Goal: Task Accomplishment & Management: Manage account settings

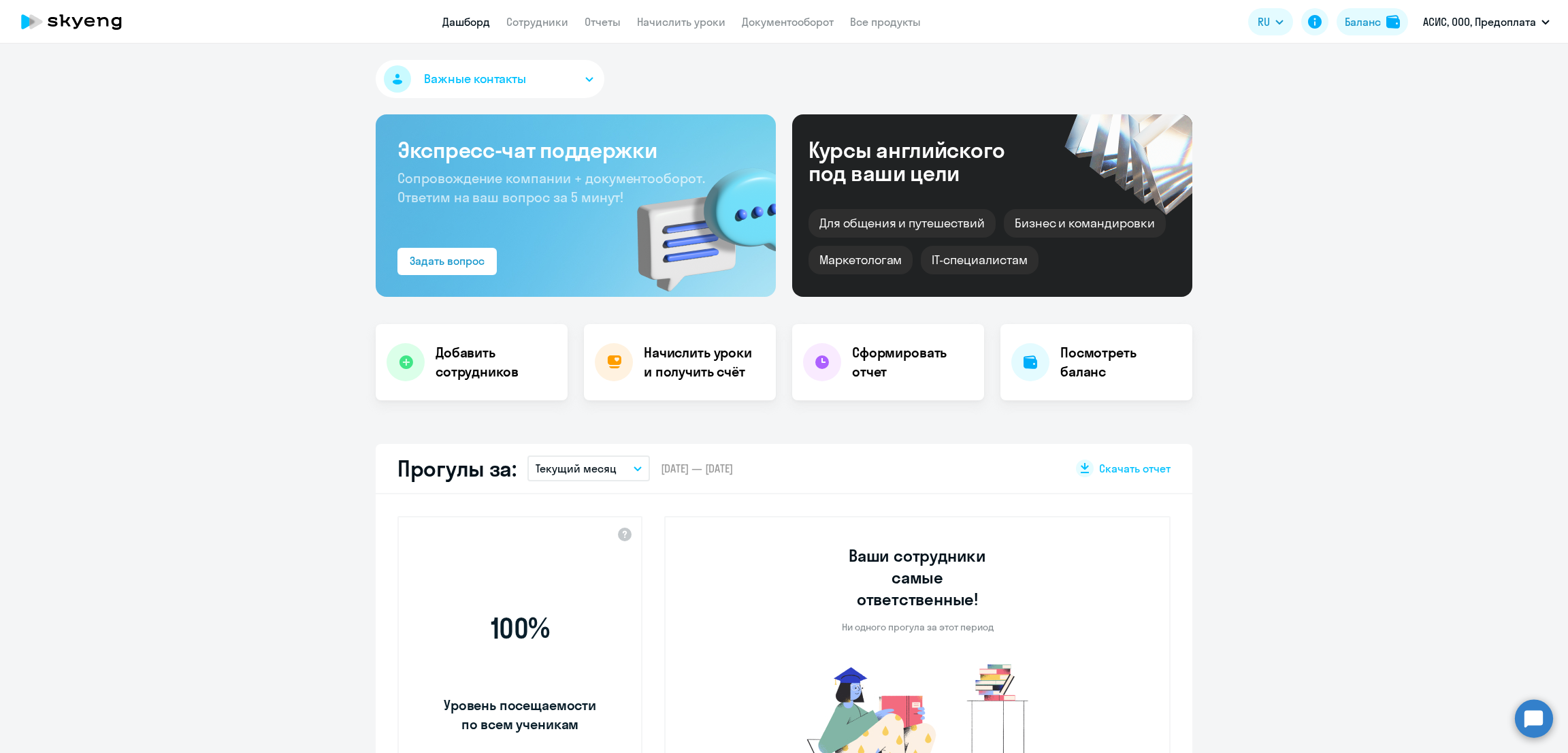
select select "30"
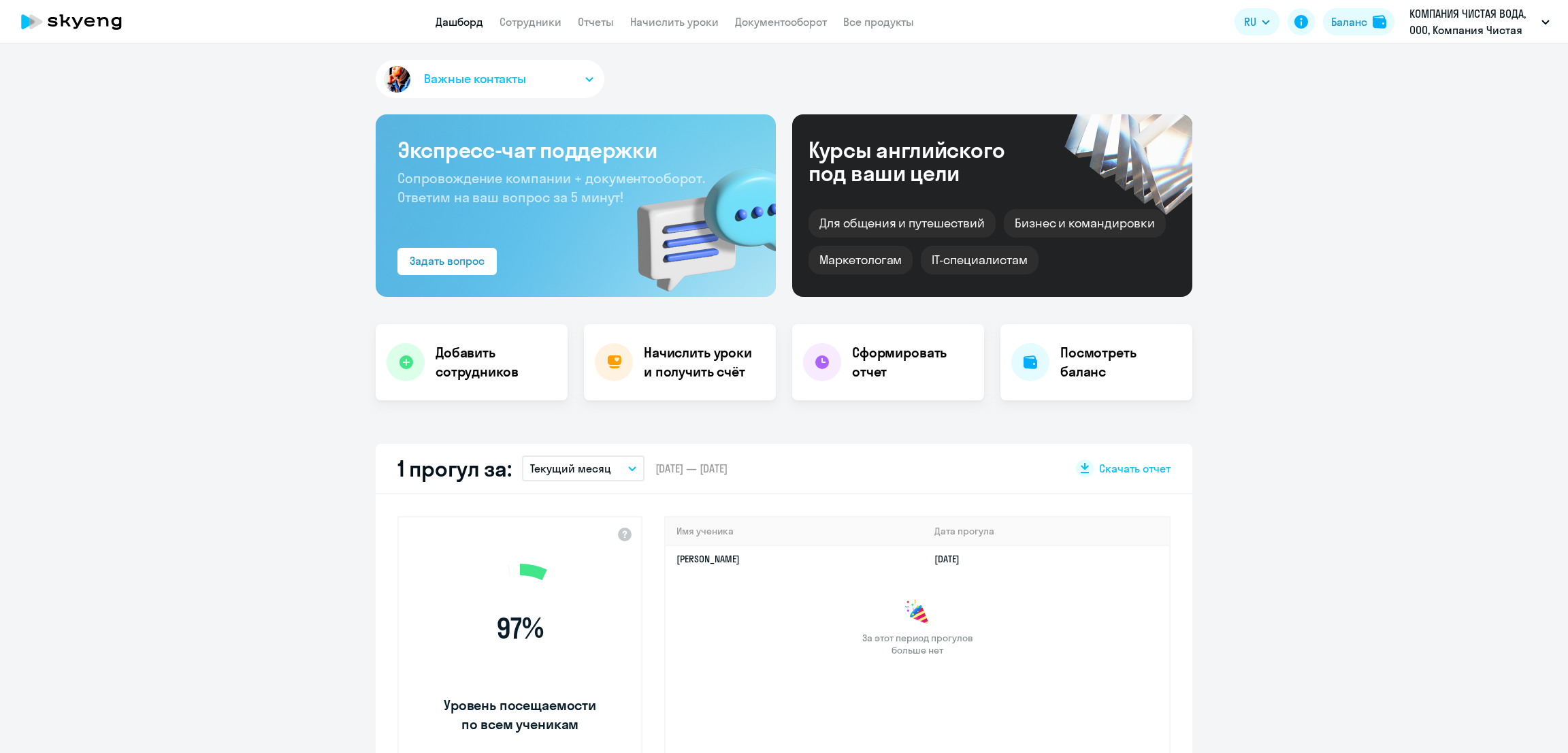
select select "30"
click at [523, 20] on link "Сотрудники" at bounding box center [530, 22] width 62 height 14
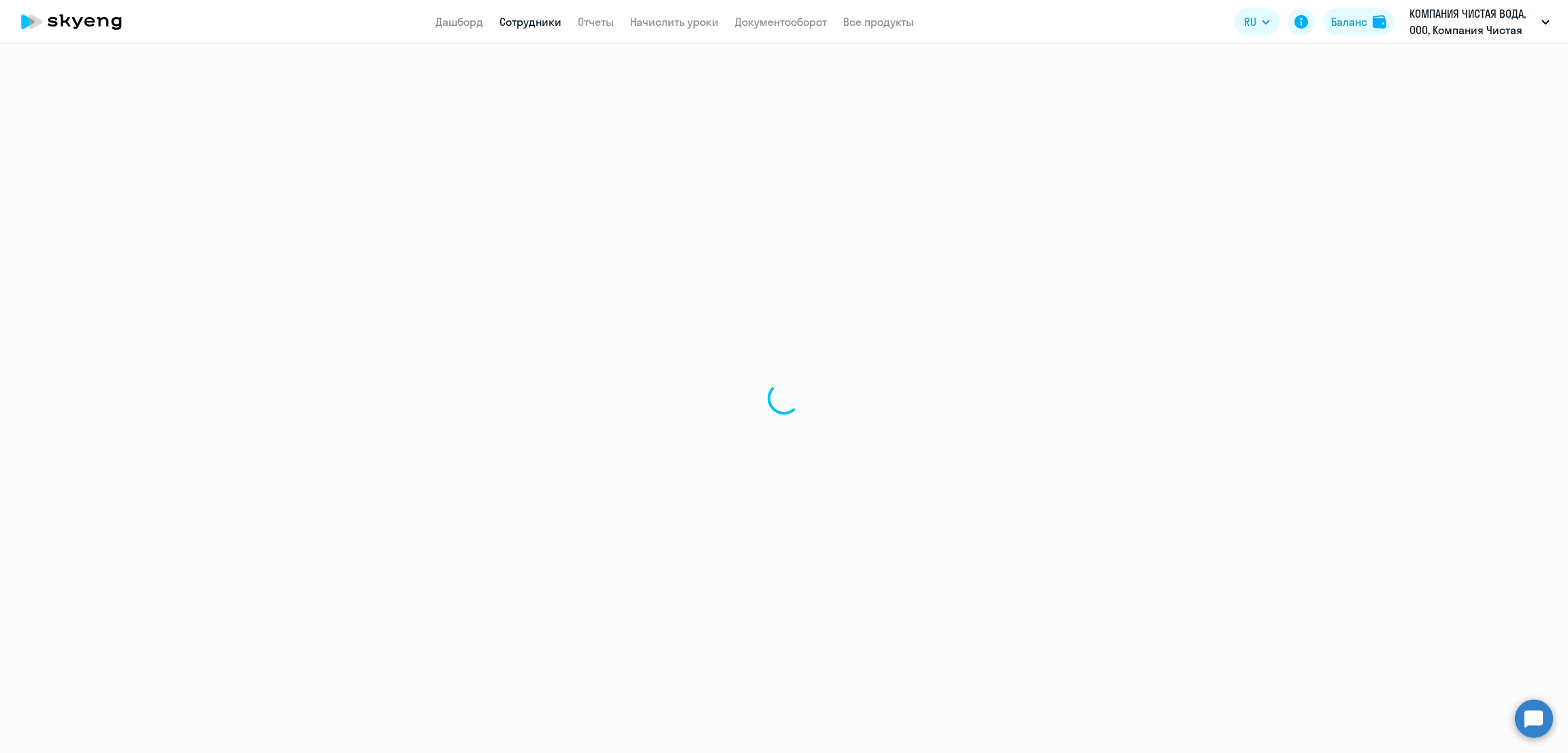
select select "30"
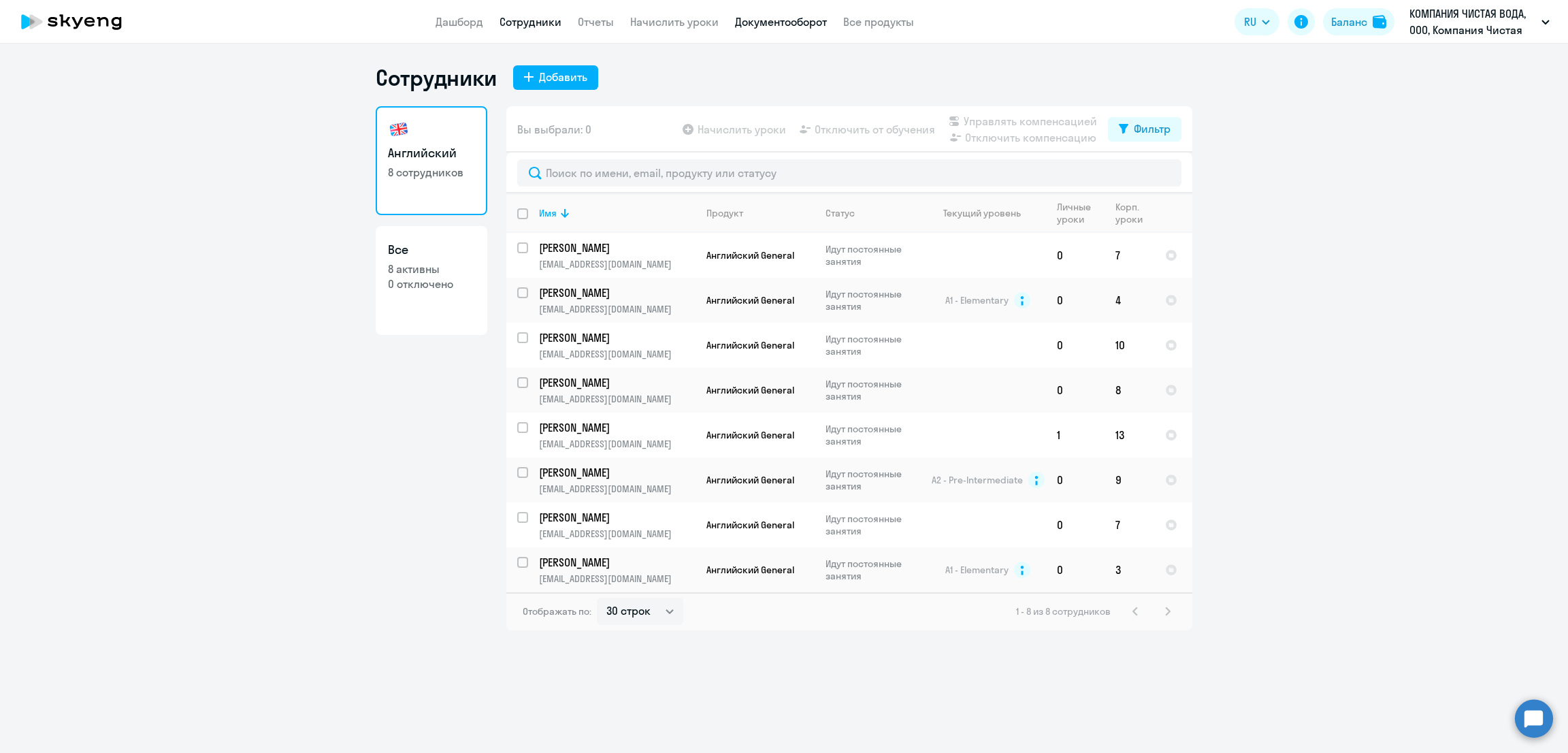
click at [791, 17] on link "Документооборот" at bounding box center [781, 22] width 92 height 14
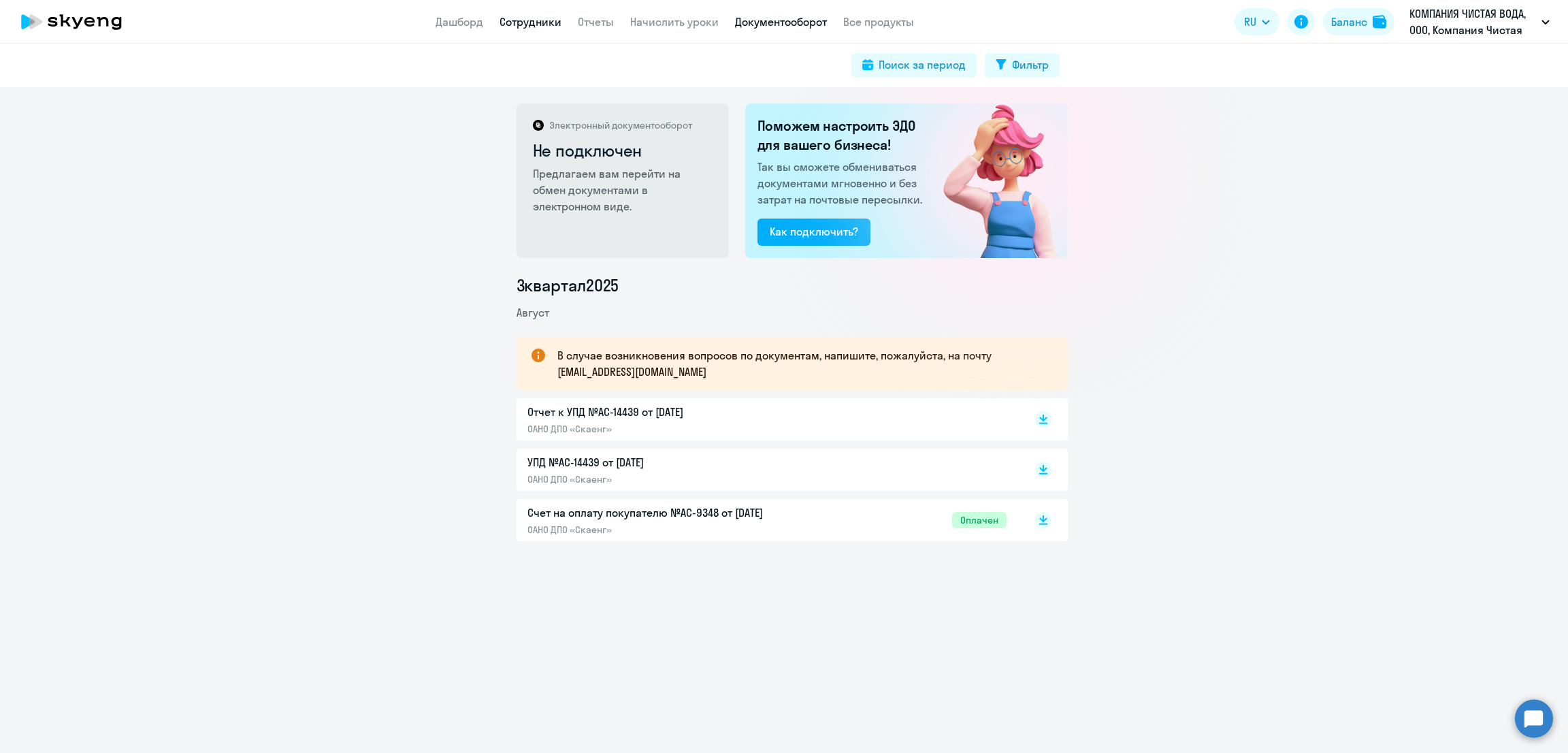
click at [544, 18] on link "Сотрудники" at bounding box center [530, 22] width 62 height 14
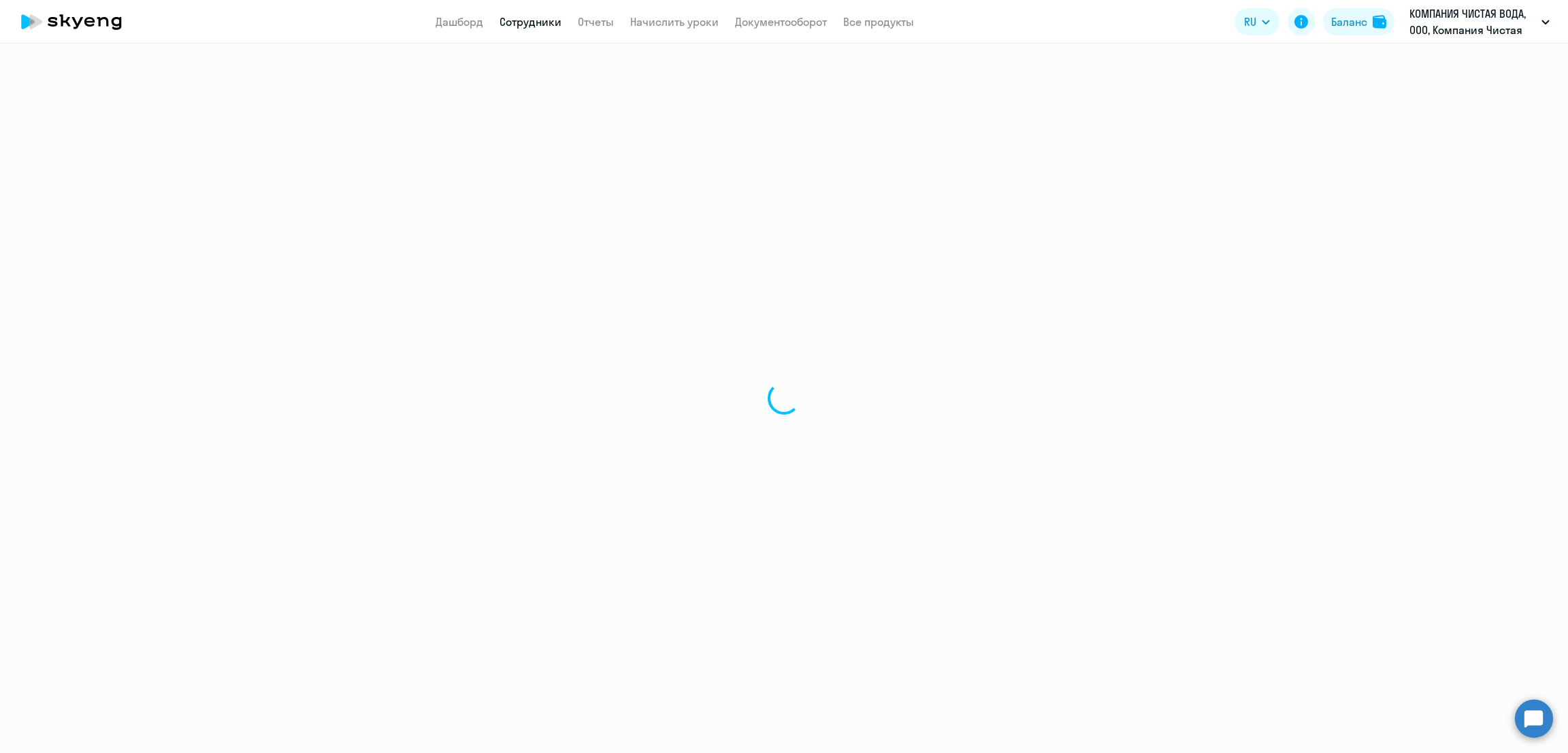
select select "30"
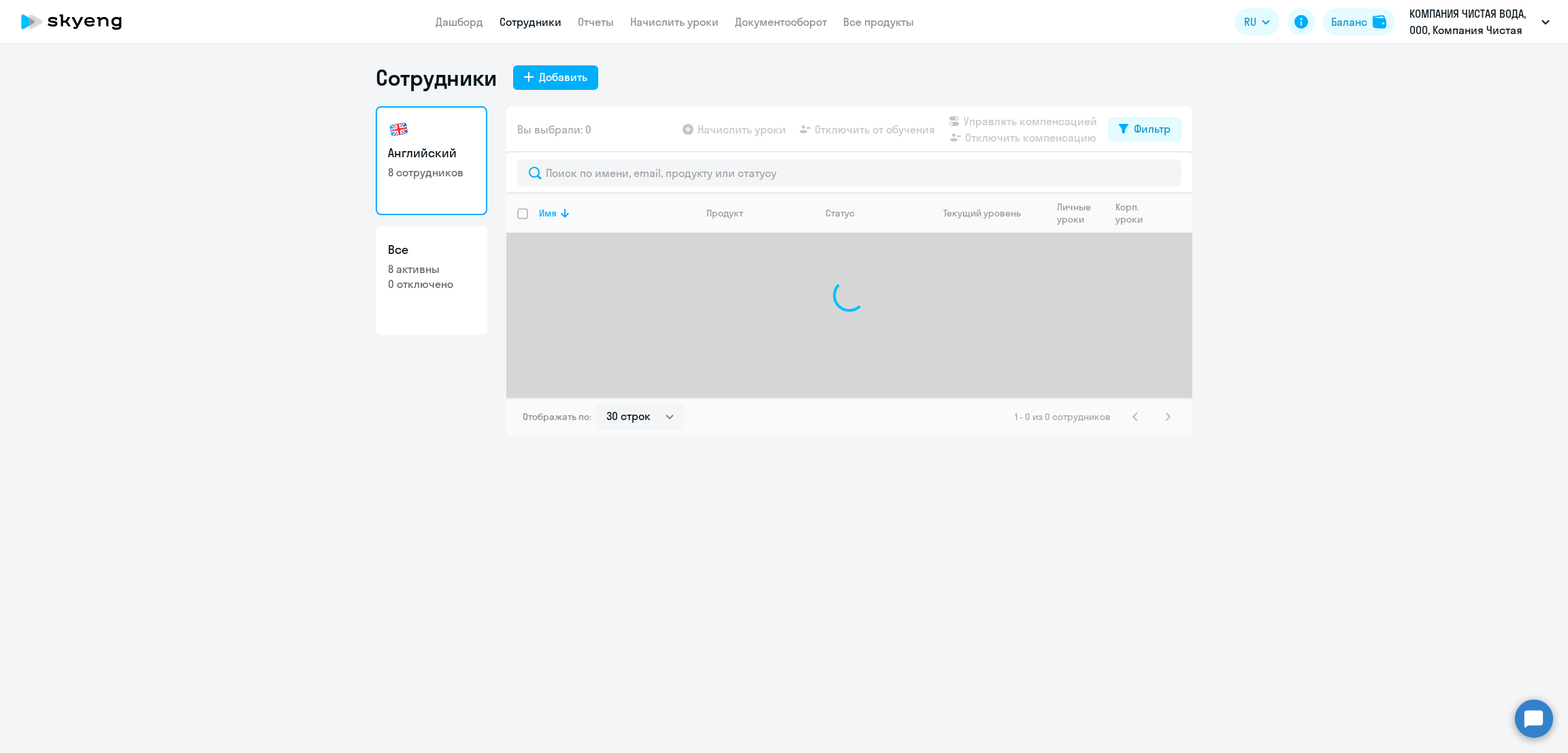
click at [653, 28] on app-menu-item-link "Начислить уроки" at bounding box center [674, 22] width 88 height 17
click at [654, 23] on link "Начислить уроки" at bounding box center [674, 22] width 88 height 14
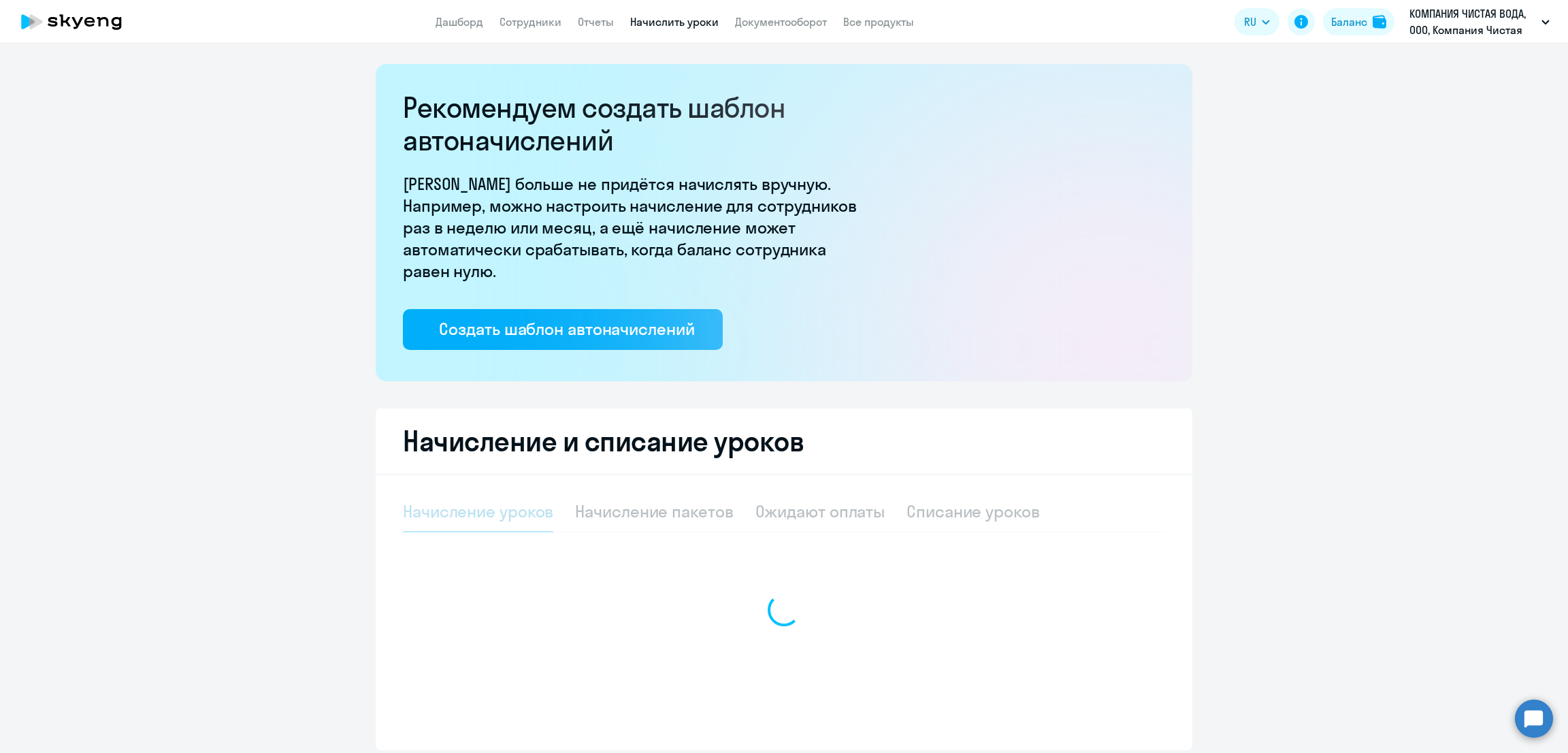
select select "10"
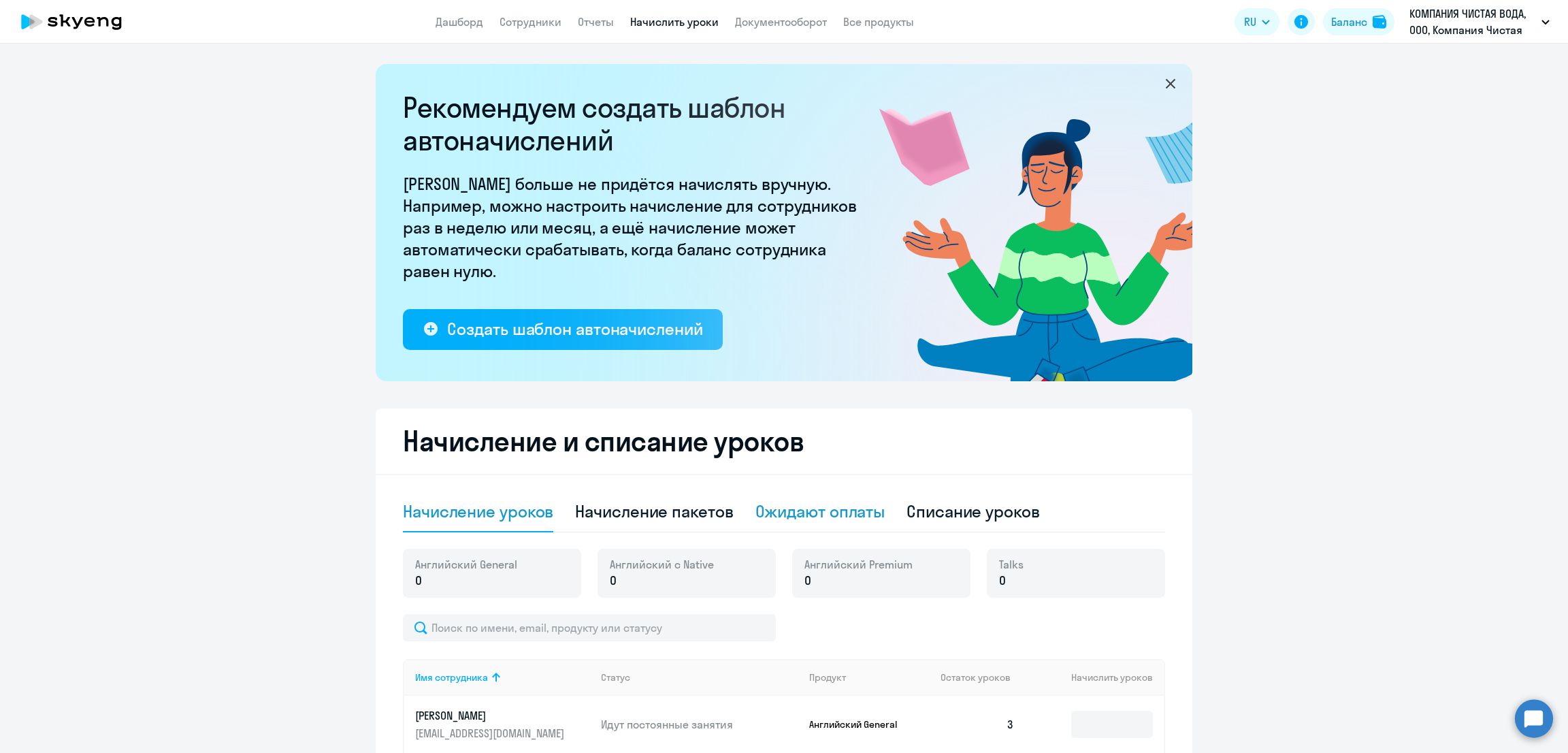
click at [818, 520] on div "Ожидают оплаты" at bounding box center [820, 511] width 130 height 22
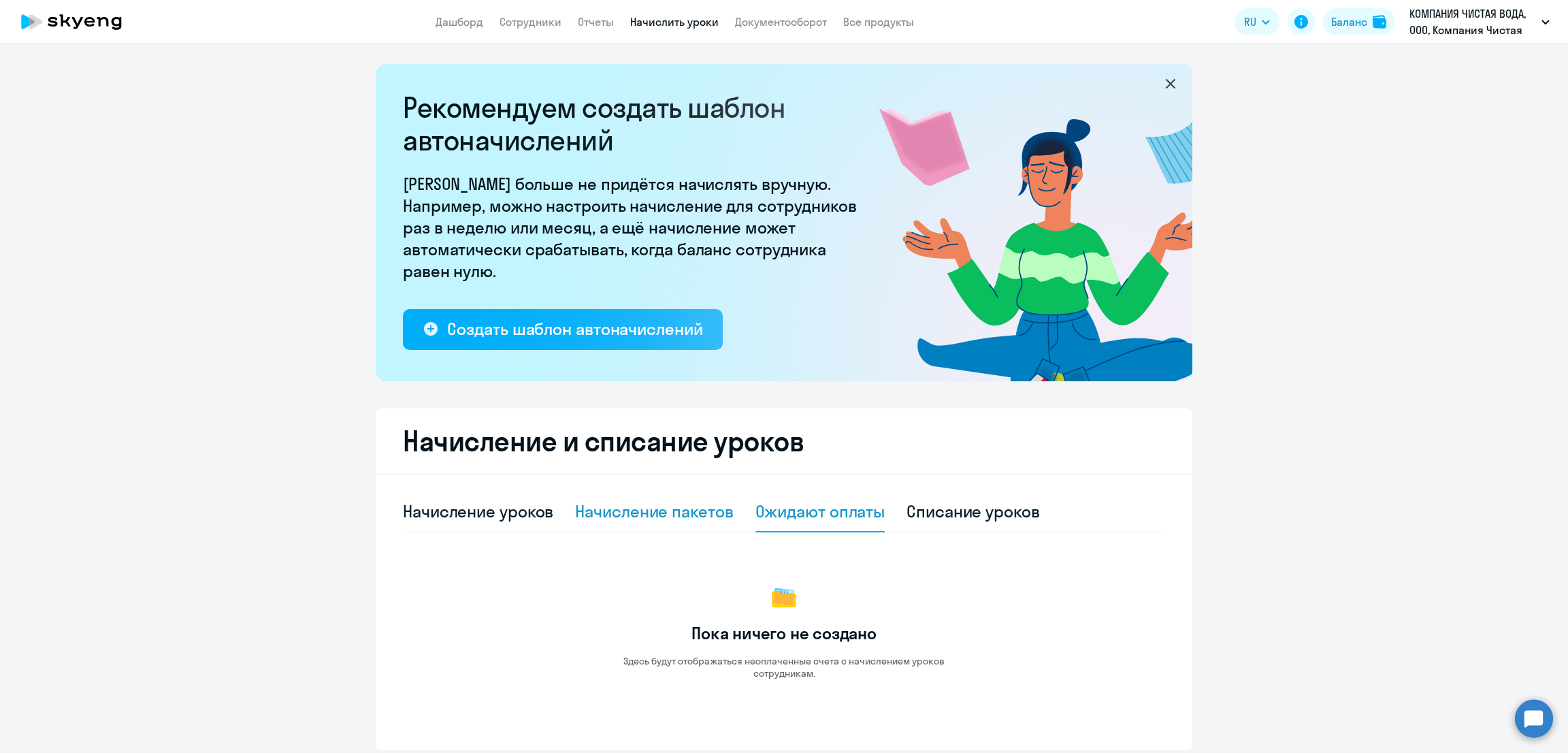
click at [681, 520] on div "Начисление пакетов" at bounding box center [654, 512] width 158 height 41
select select "10"
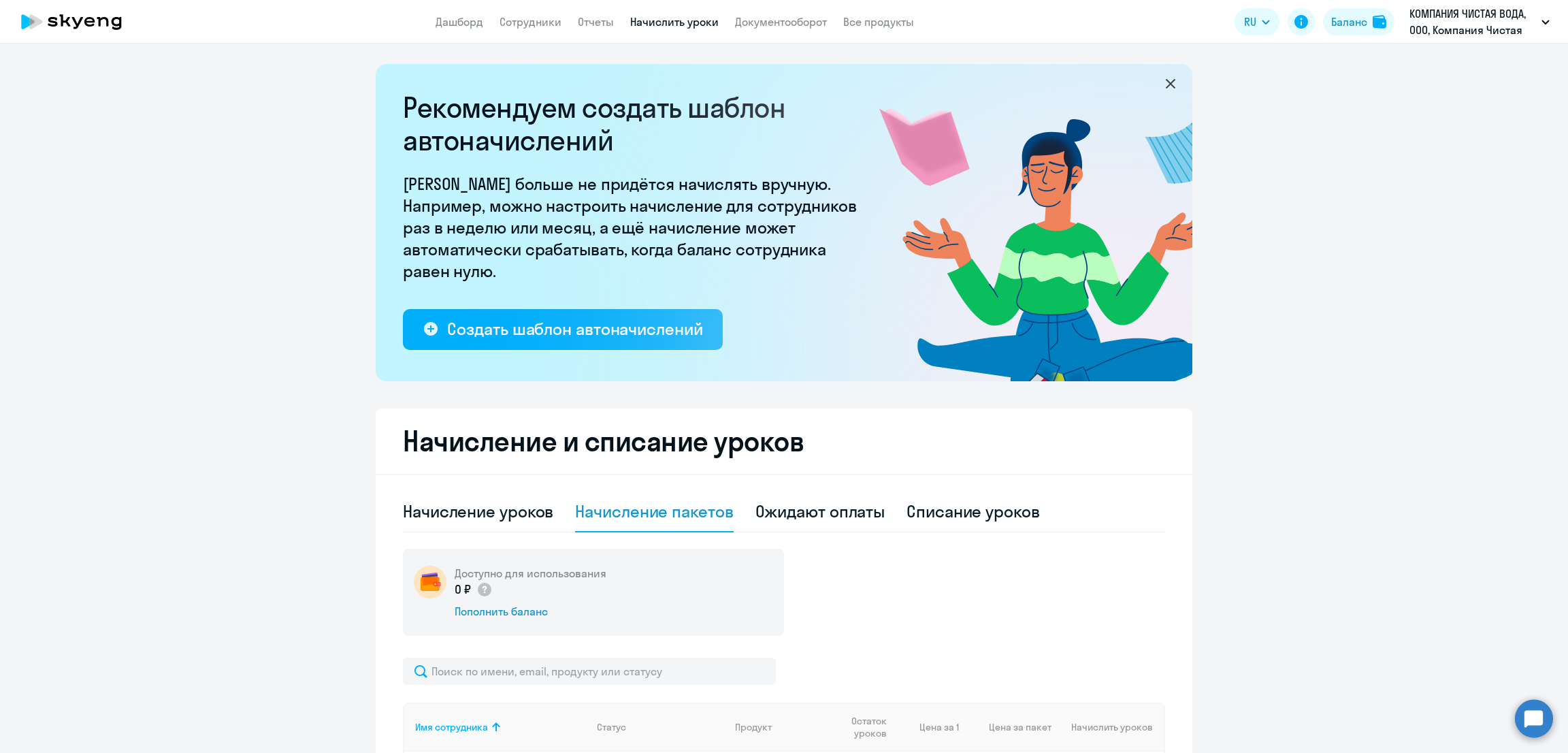
click at [766, 29] on app-menu-item-link "Документооборот" at bounding box center [781, 22] width 92 height 17
click at [766, 26] on link "Документооборот" at bounding box center [781, 22] width 92 height 14
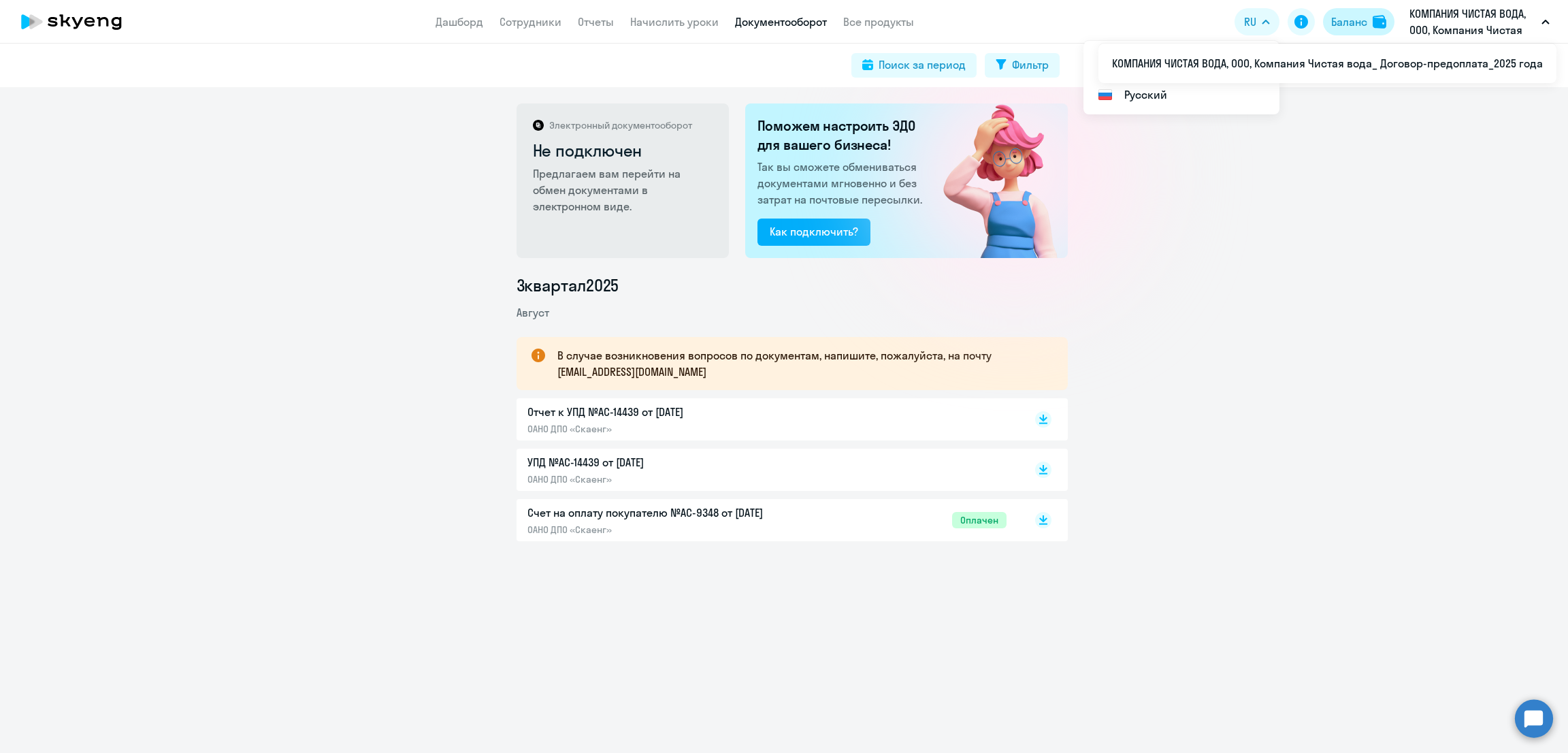
click at [1354, 21] on div "Баланс" at bounding box center [1349, 22] width 36 height 16
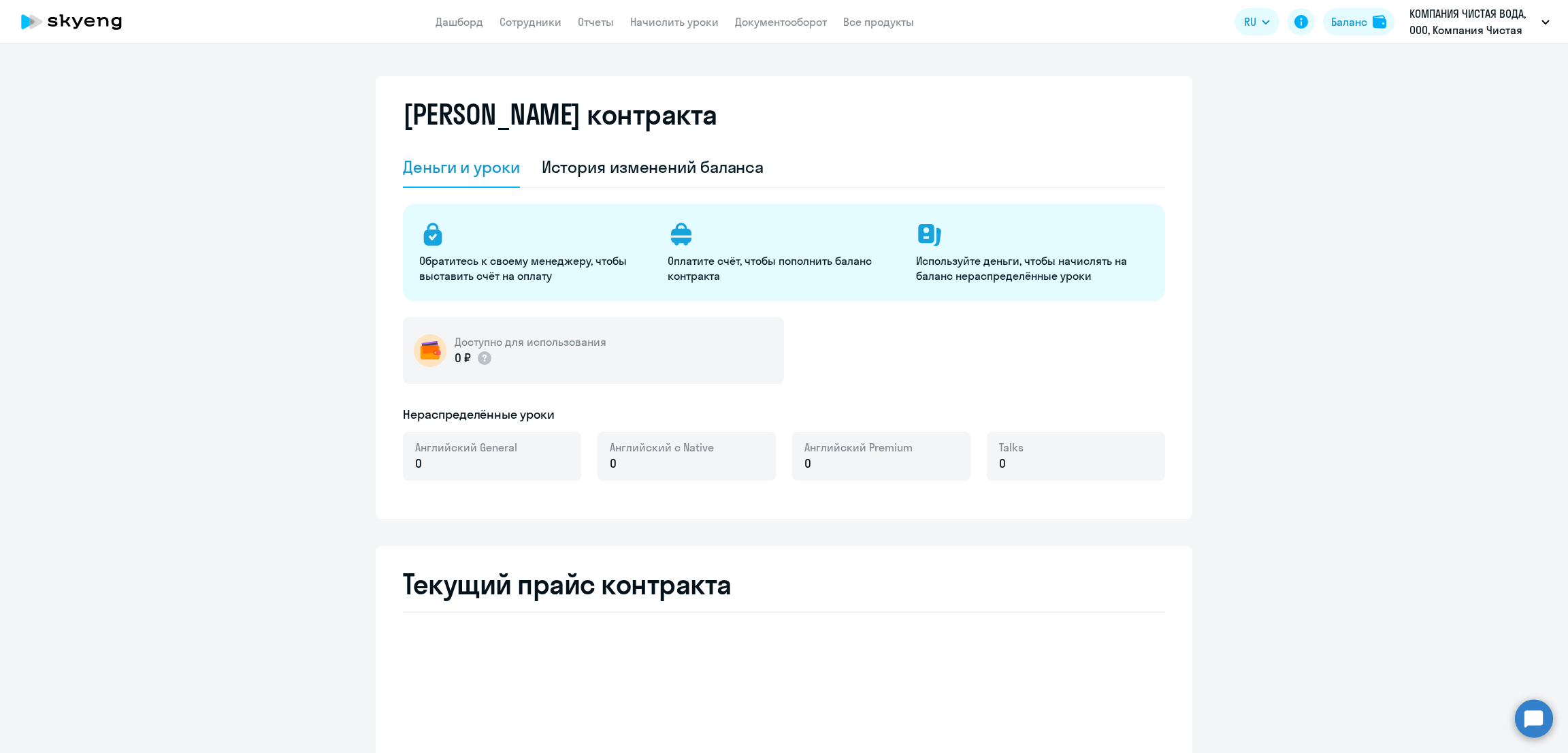
select select "english_adult_not_native_speaker"
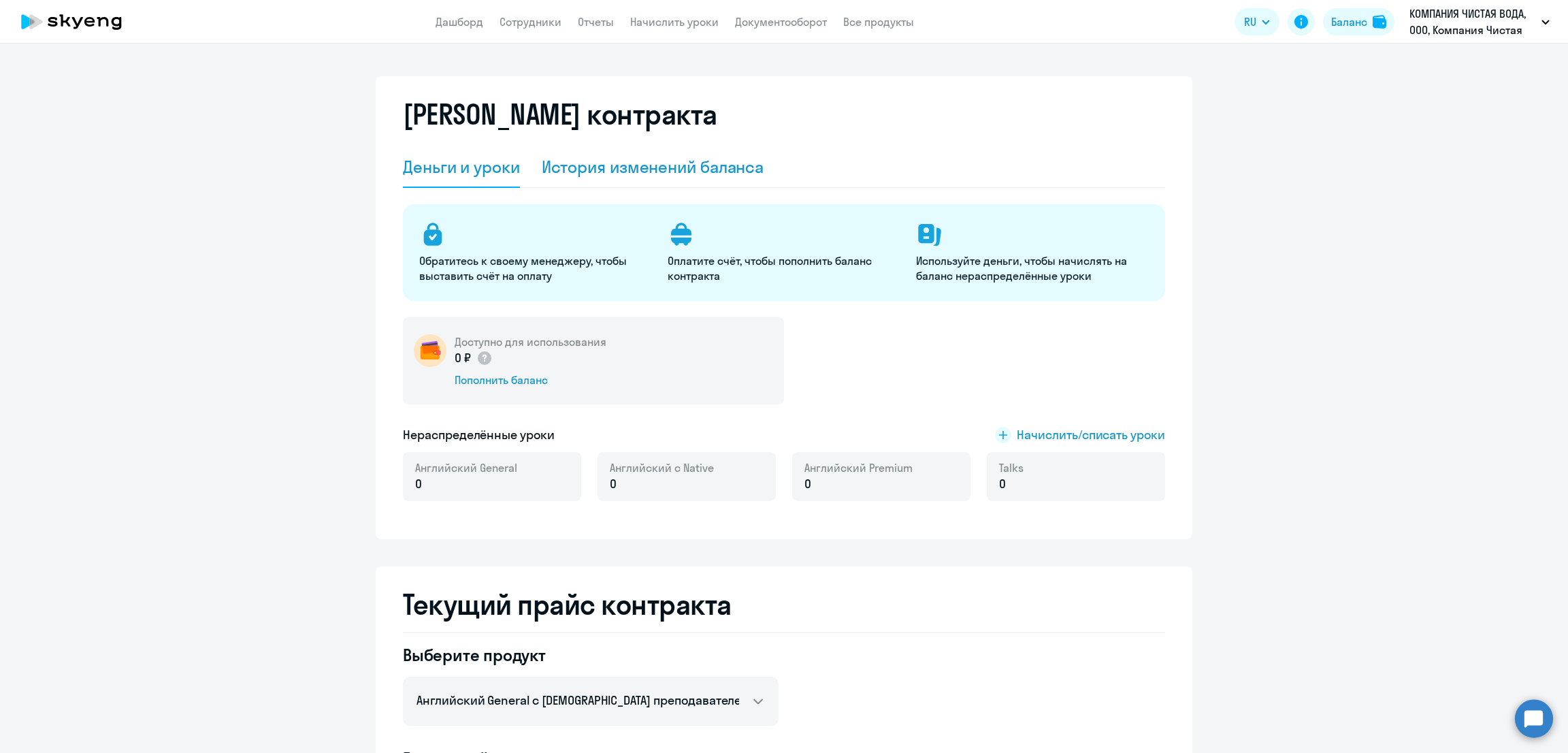
click at [622, 169] on div "История изменений баланса" at bounding box center [652, 167] width 222 height 22
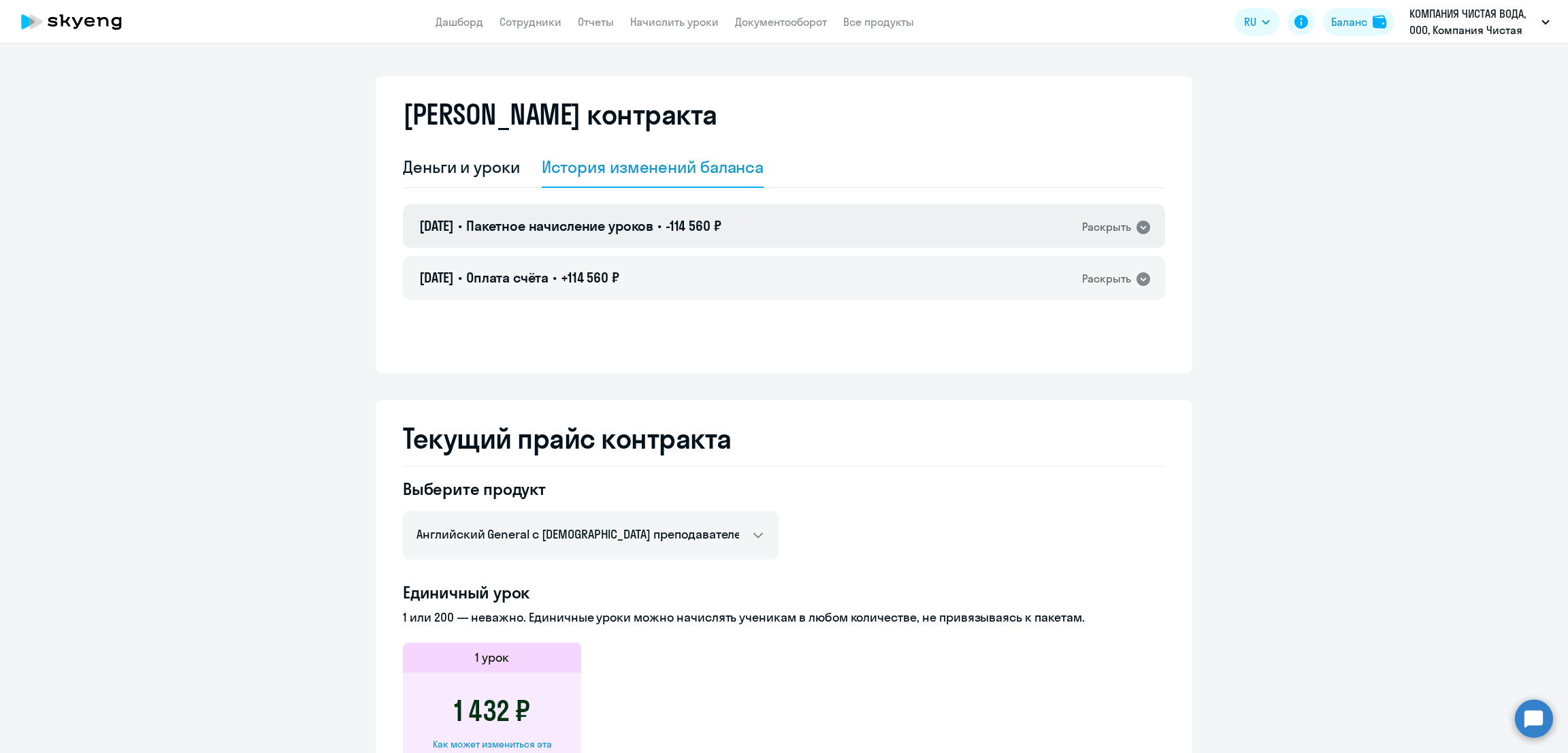
click at [758, 229] on div "[DATE] • Пакетное начисление уроков • -114 560 ₽ Раскрыть" at bounding box center [784, 226] width 762 height 44
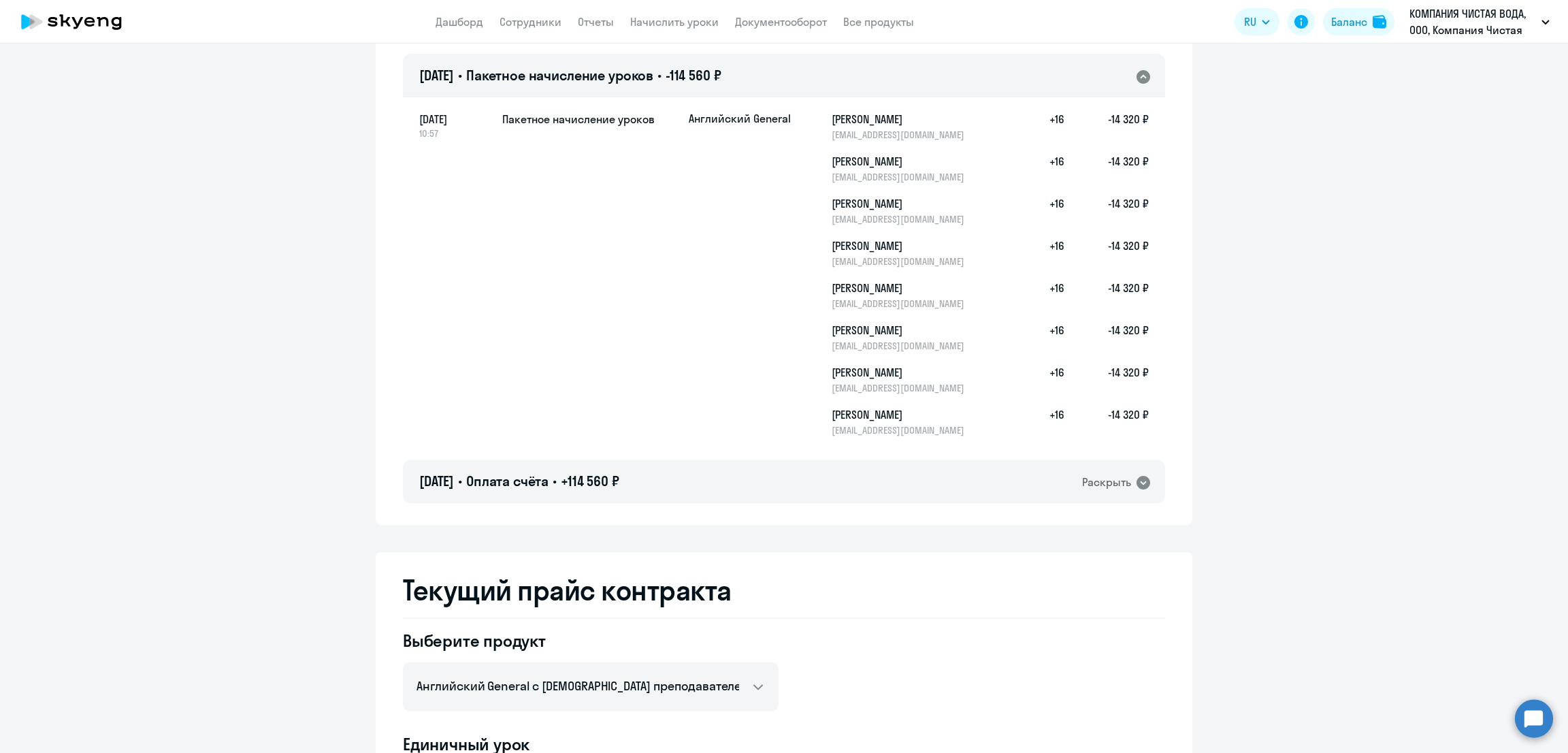
scroll to position [340, 0]
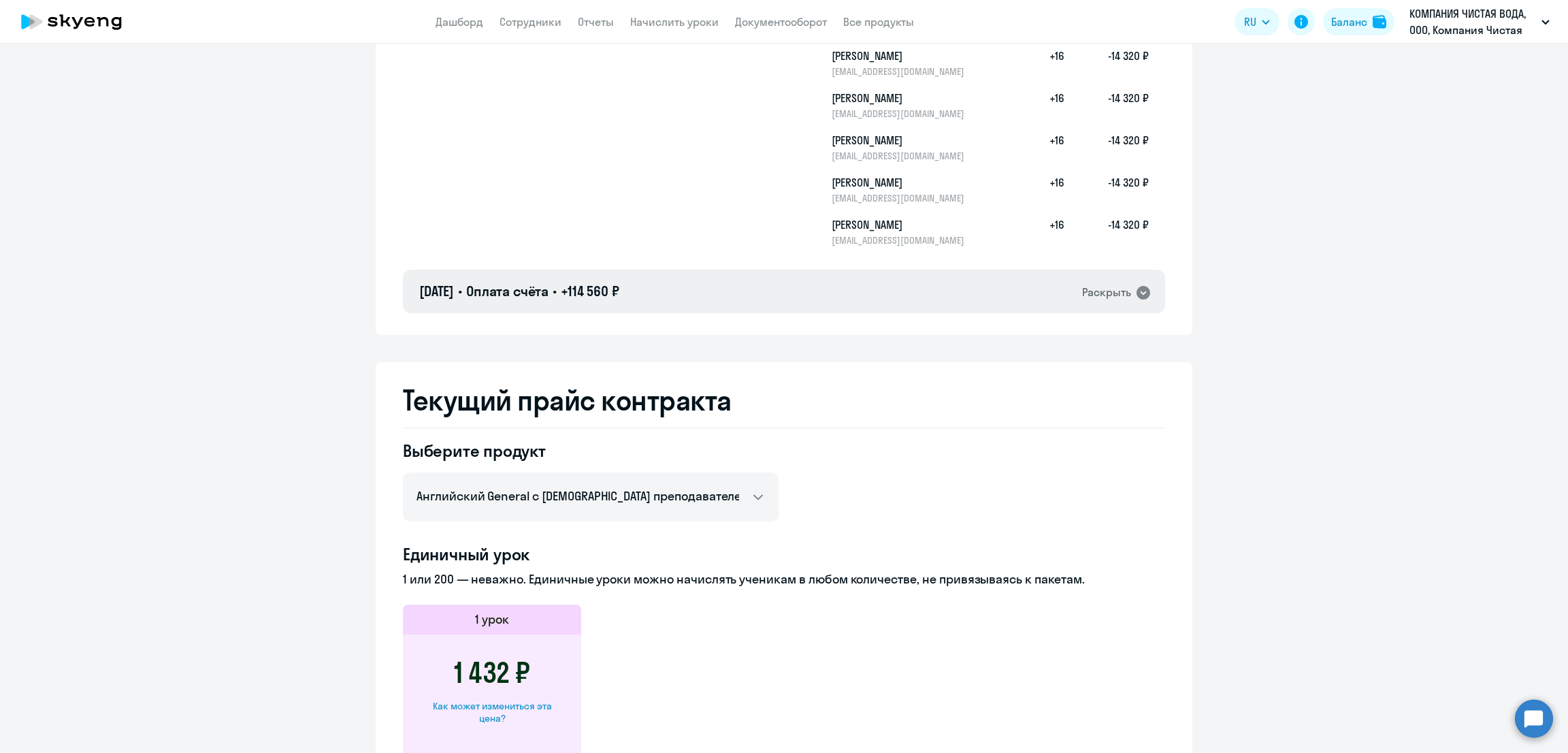
click at [816, 273] on div "[DATE] • Оплата счёта • +114 560 ₽ Раскрыть" at bounding box center [784, 292] width 762 height 44
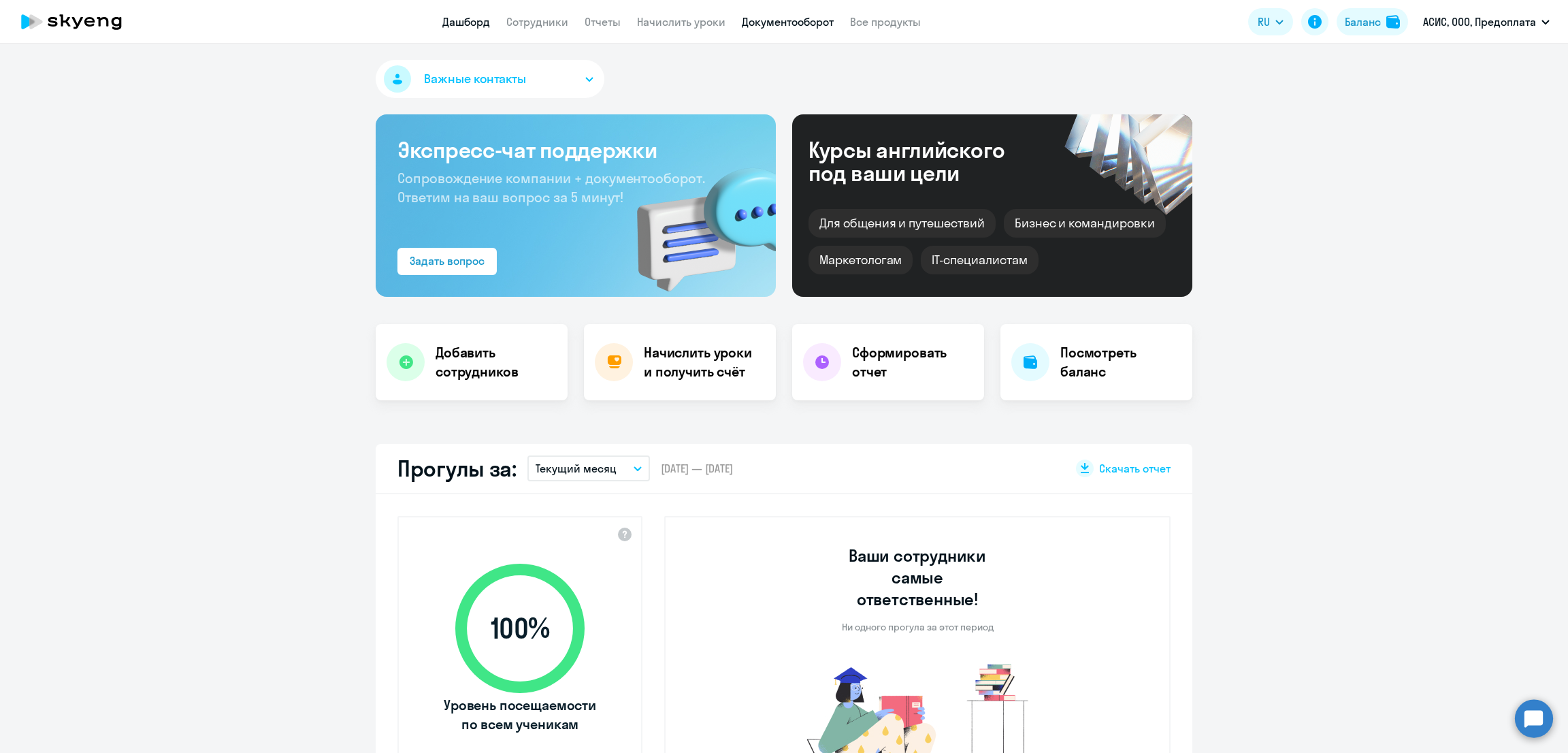
select select "30"
click at [771, 21] on link "Документооборот" at bounding box center [788, 22] width 92 height 14
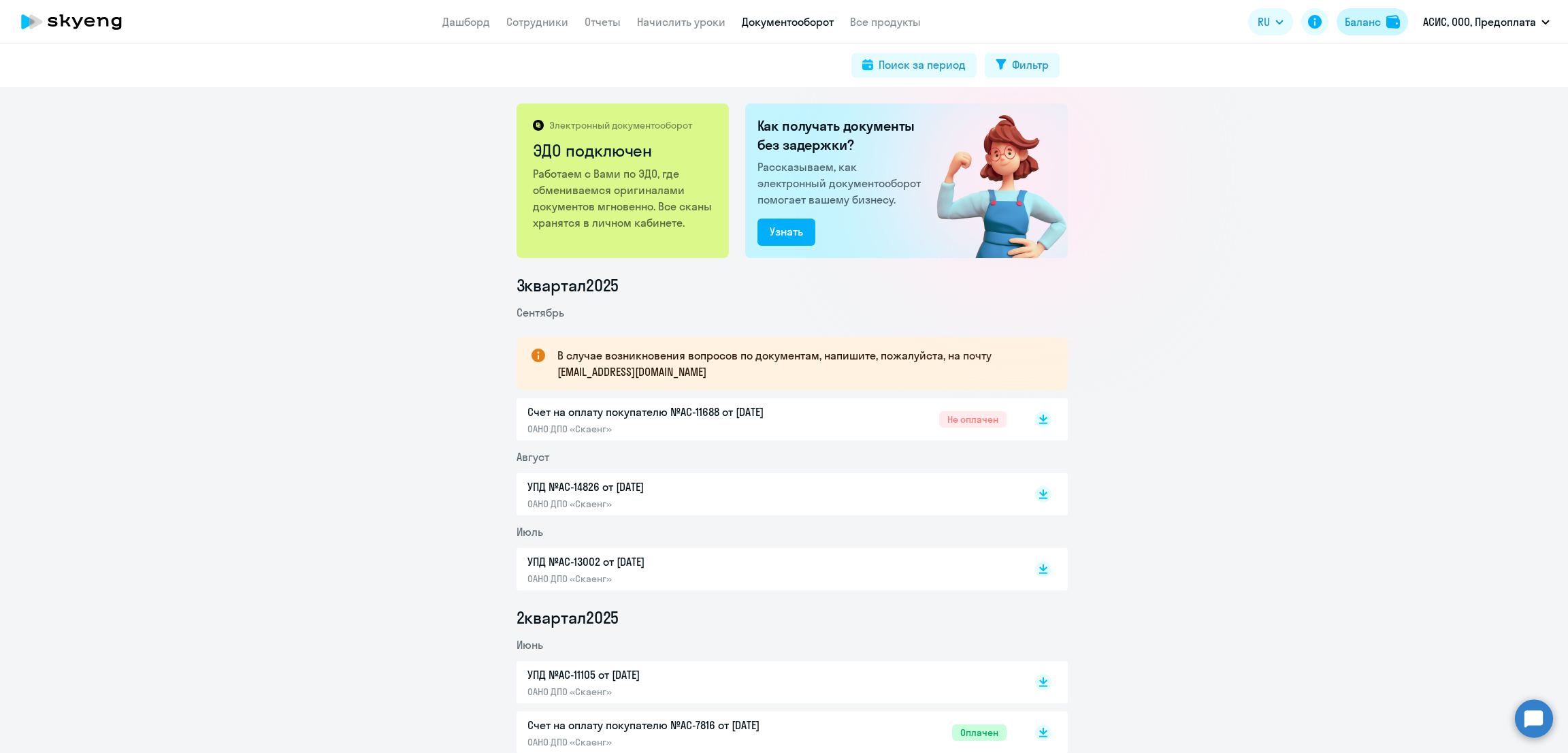
click at [1356, 21] on div "Баланс" at bounding box center [1363, 22] width 36 height 16
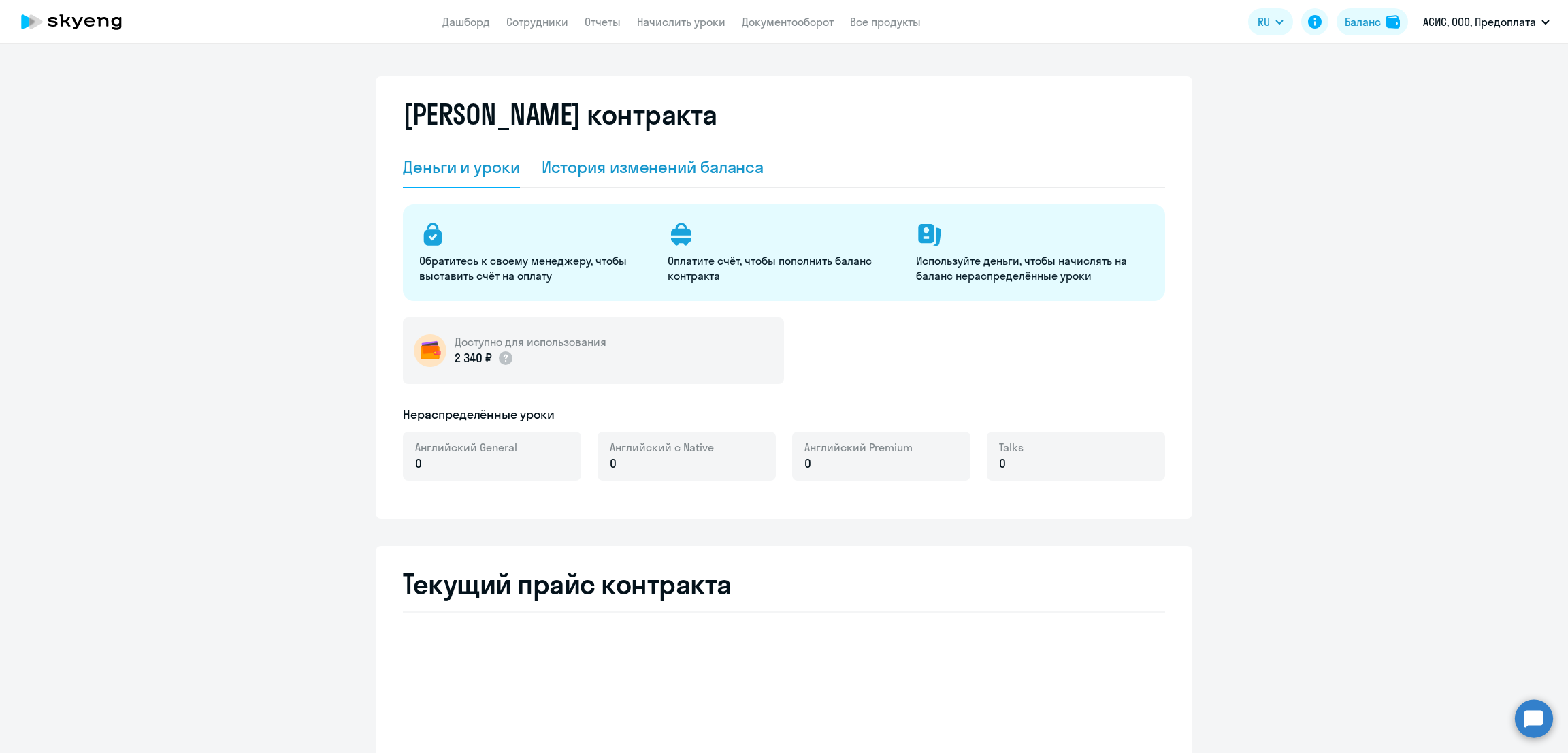
click at [638, 167] on div "История изменений баланса" at bounding box center [652, 167] width 222 height 22
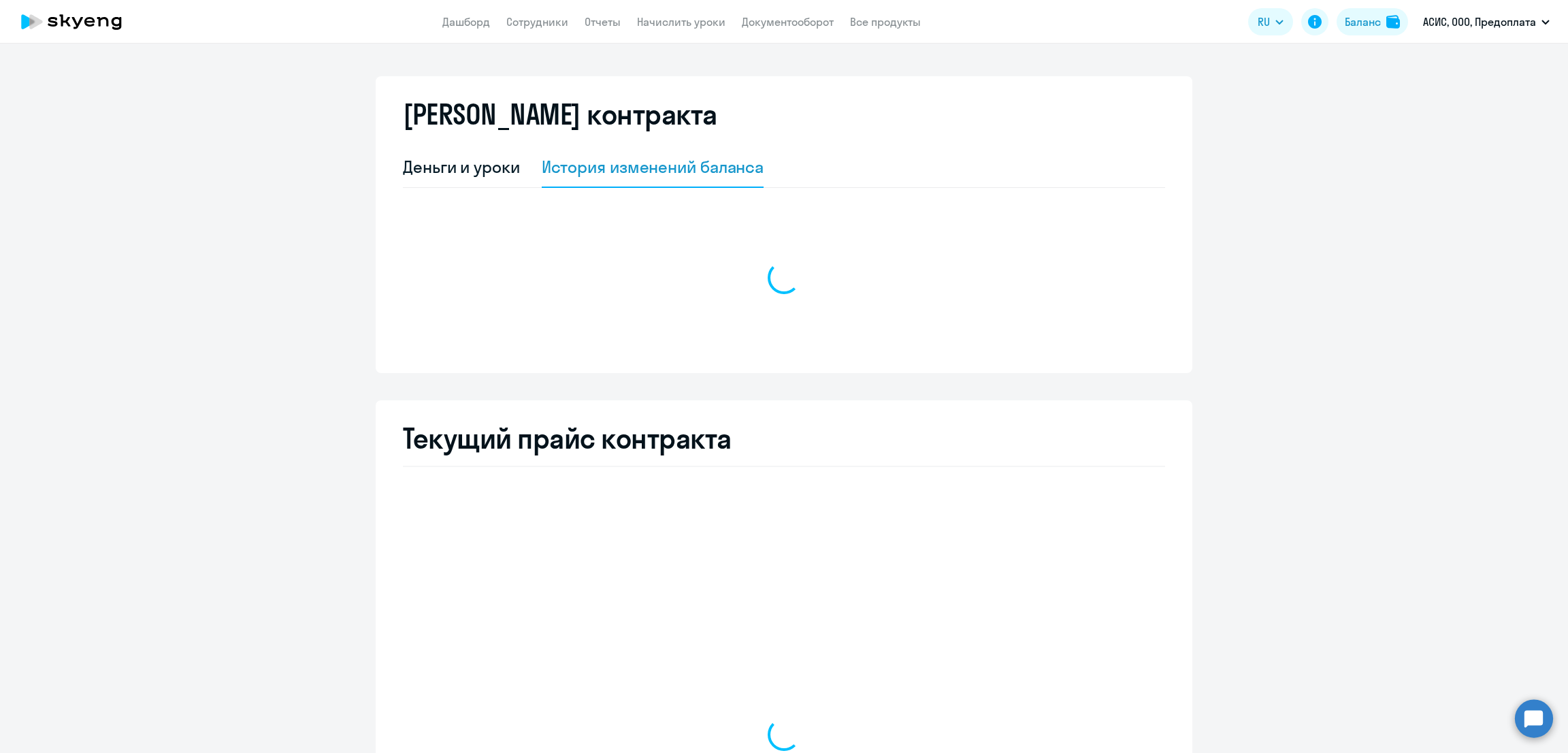
select select "english_adult_not_native_speaker"
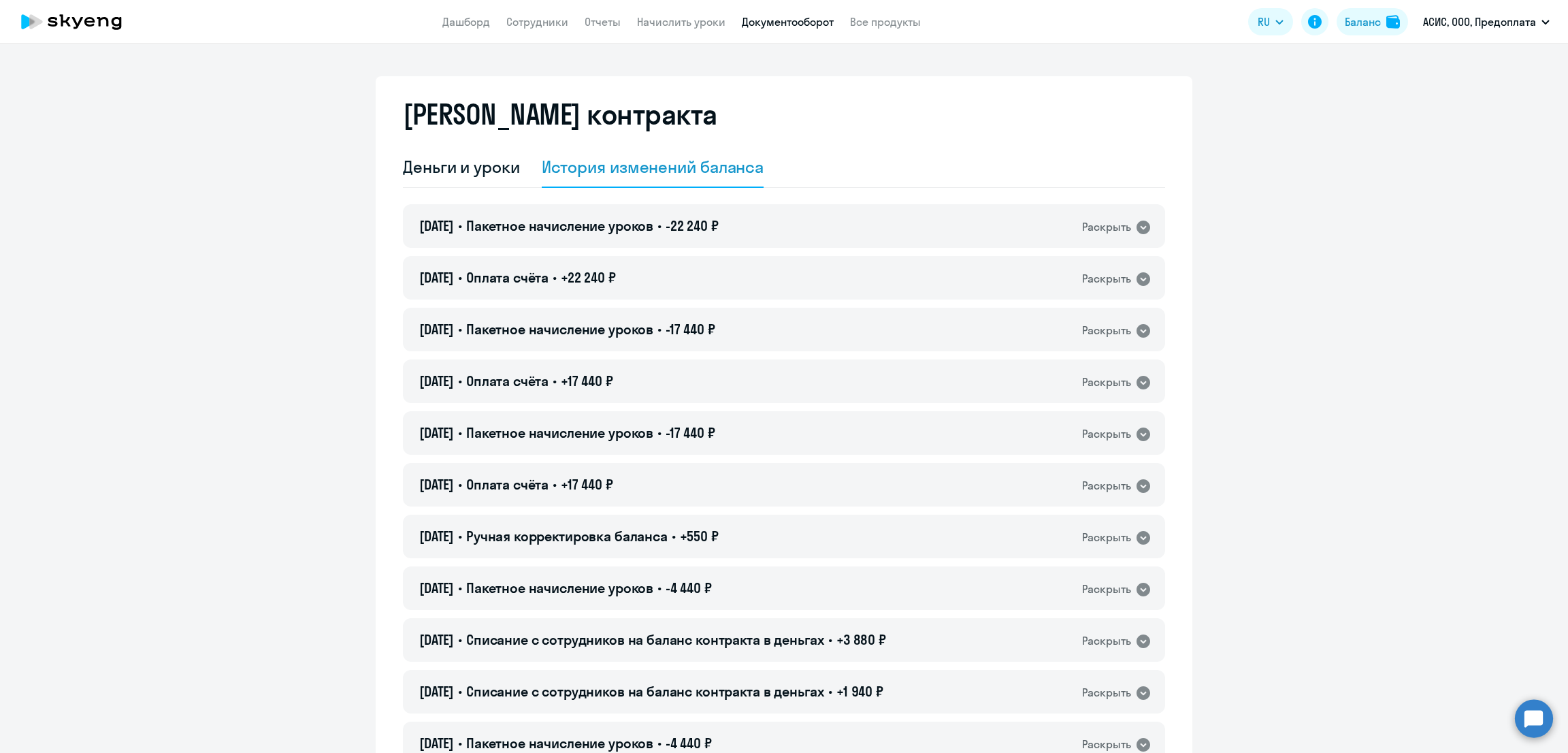
click at [773, 18] on link "Документооборот" at bounding box center [788, 22] width 92 height 14
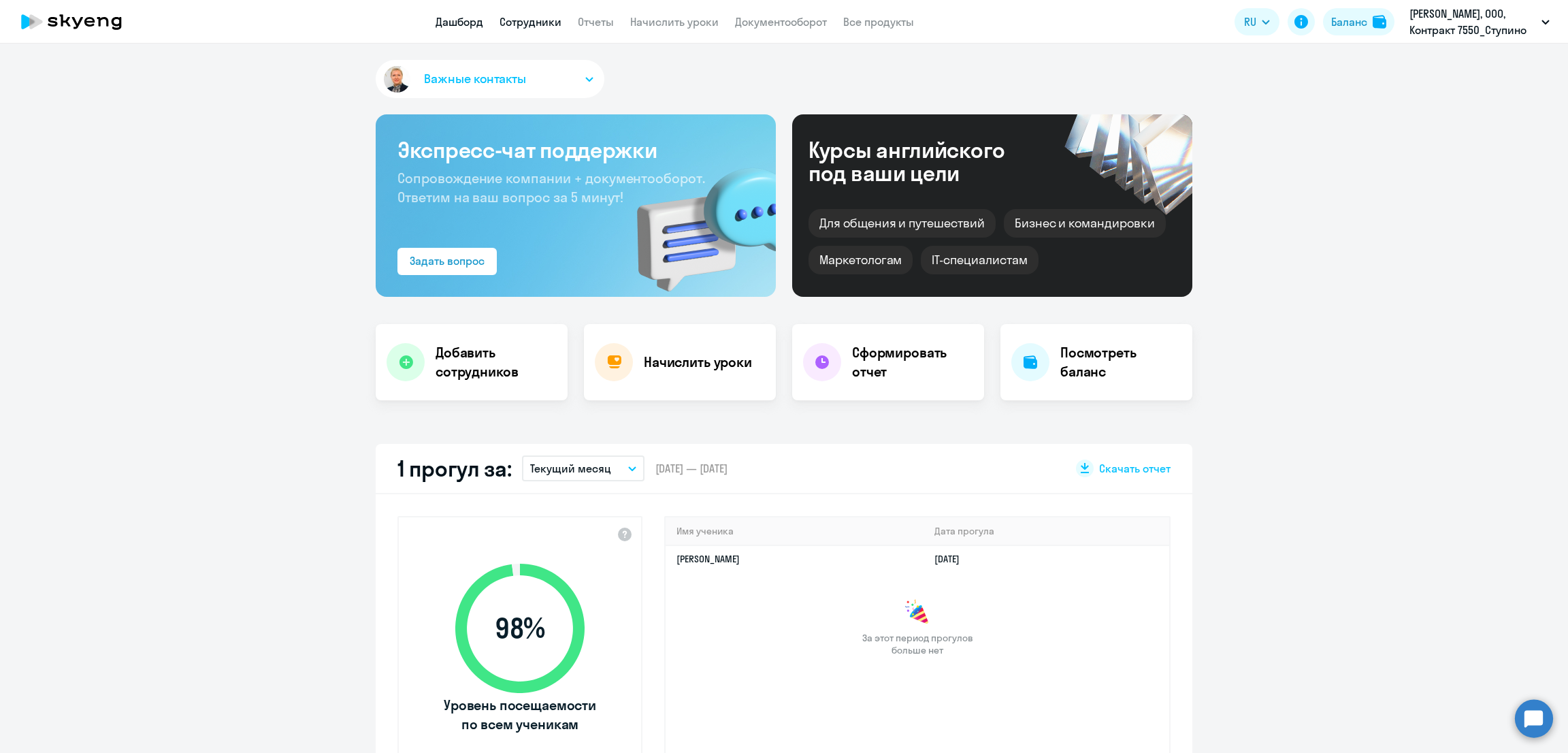
click at [525, 26] on link "Сотрудники" at bounding box center [530, 22] width 62 height 14
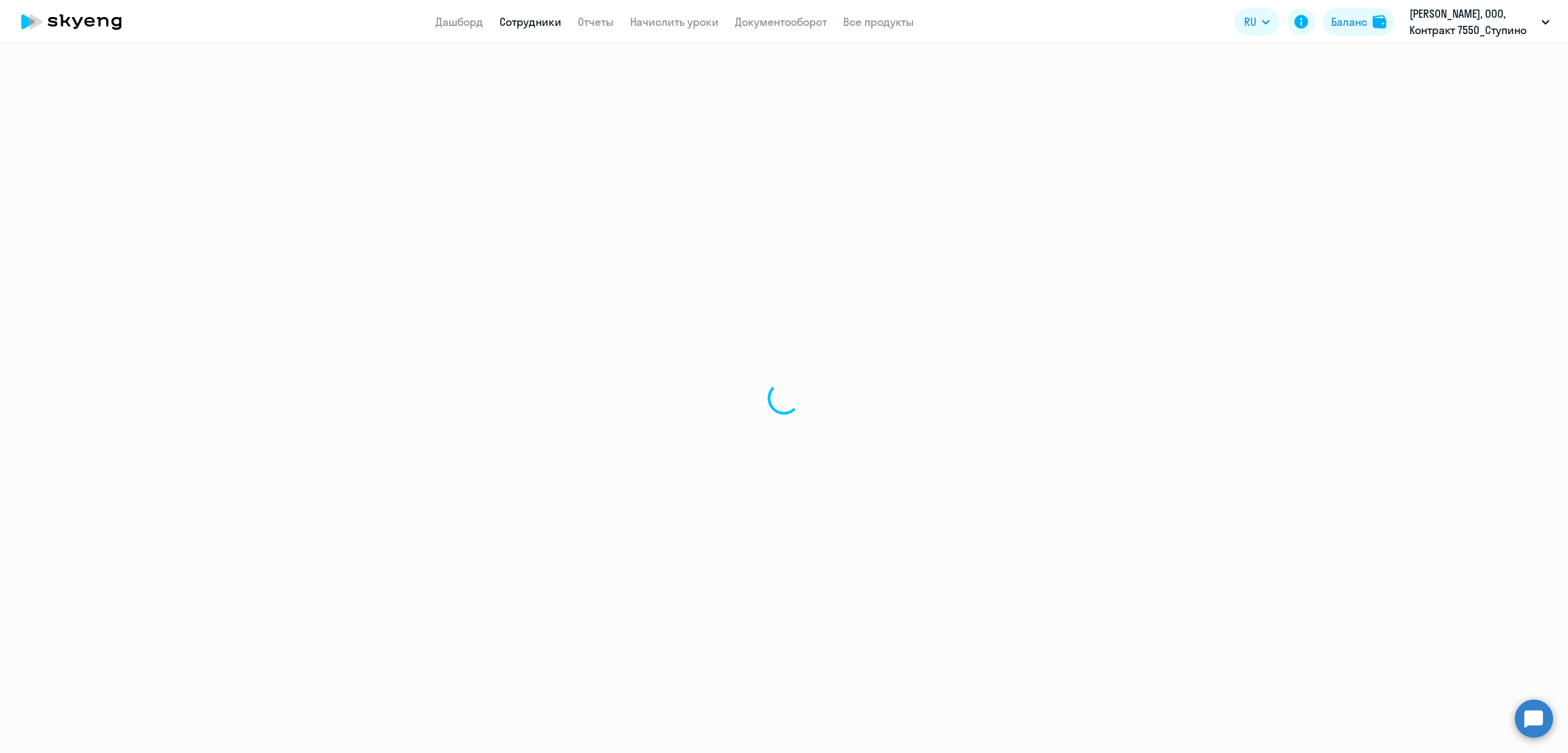
select select "30"
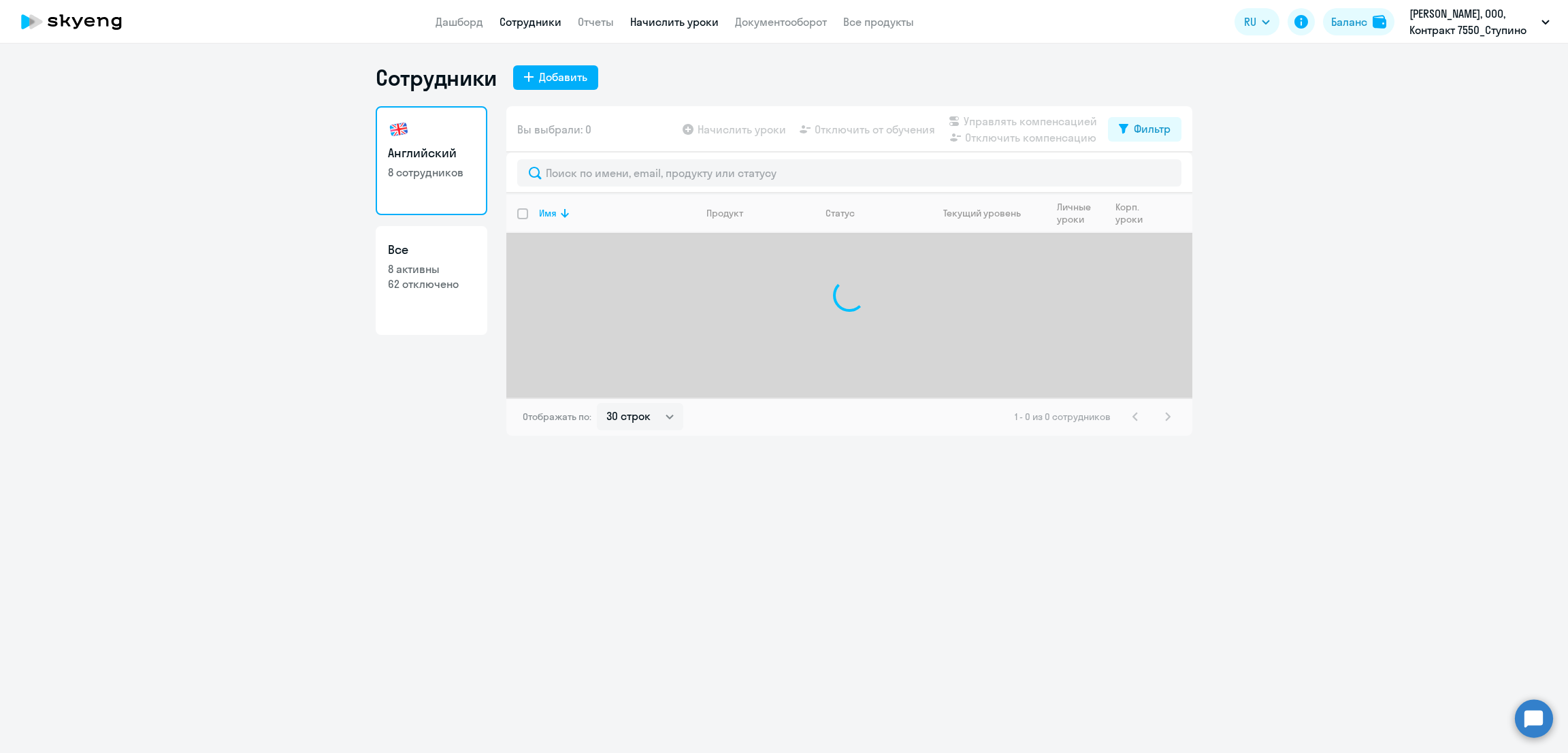
click at [695, 26] on link "Начислить уроки" at bounding box center [674, 22] width 88 height 14
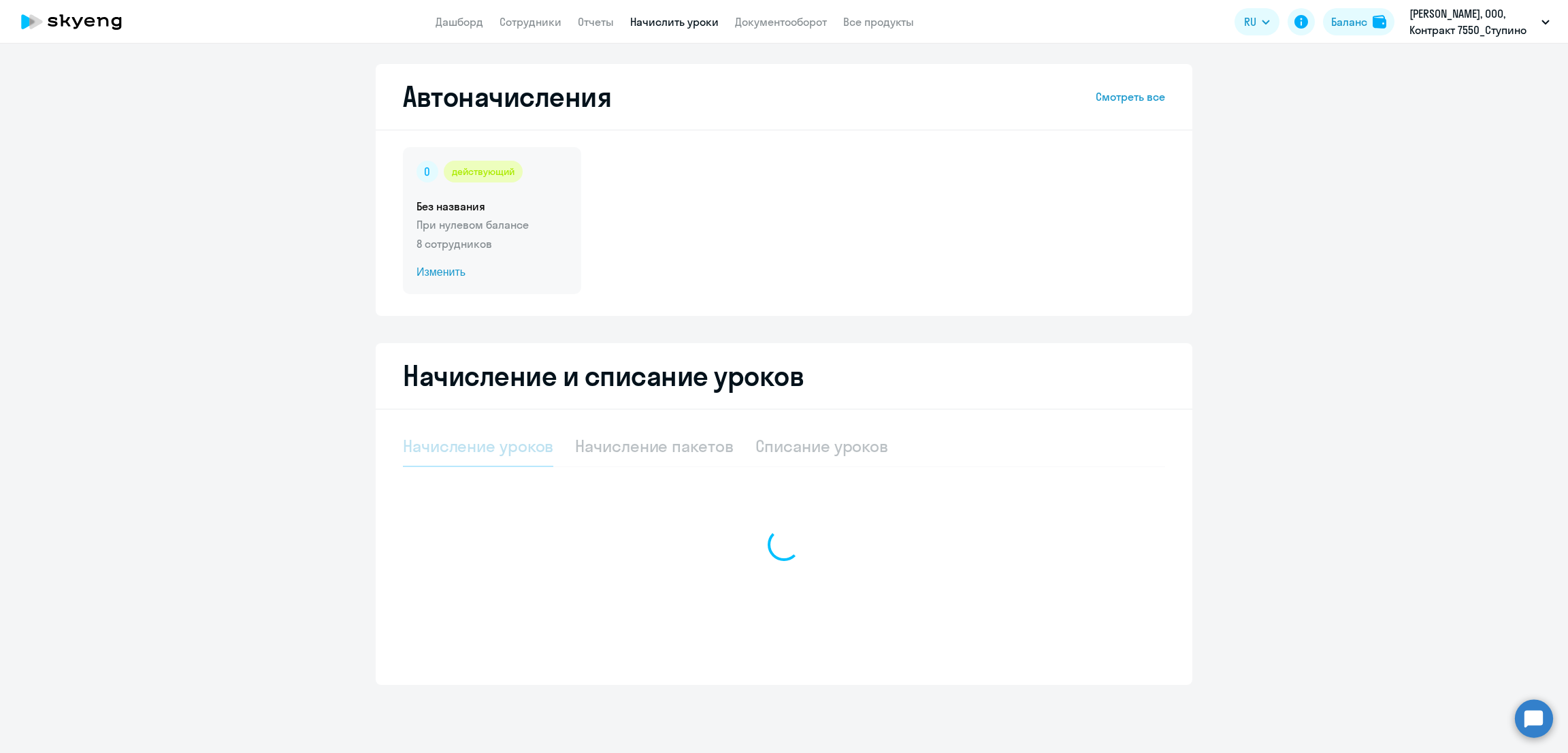
select select "10"
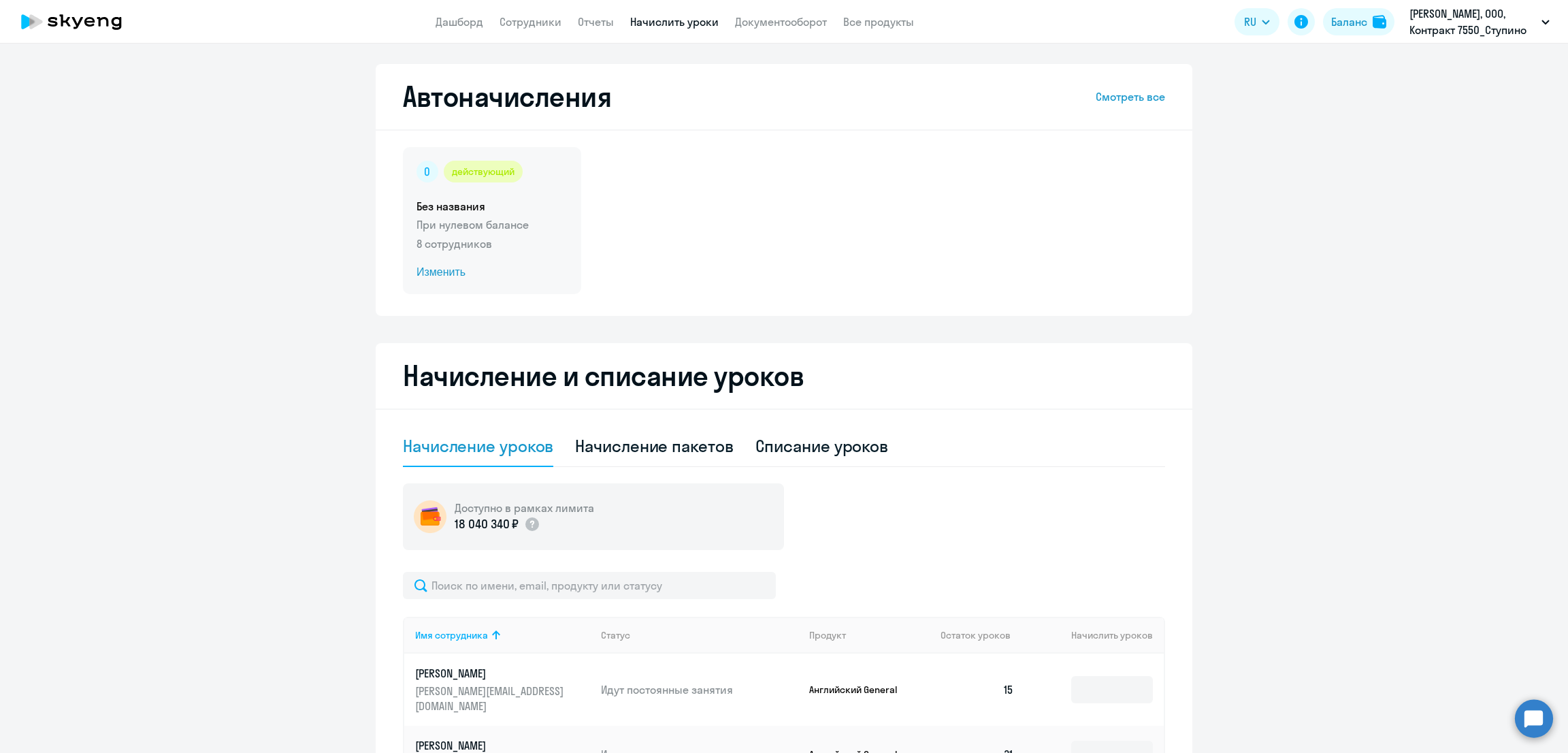
click at [528, 262] on div "действующий Без названия При нулевом балансе 8 сотрудников Изменить" at bounding box center [492, 221] width 179 height 147
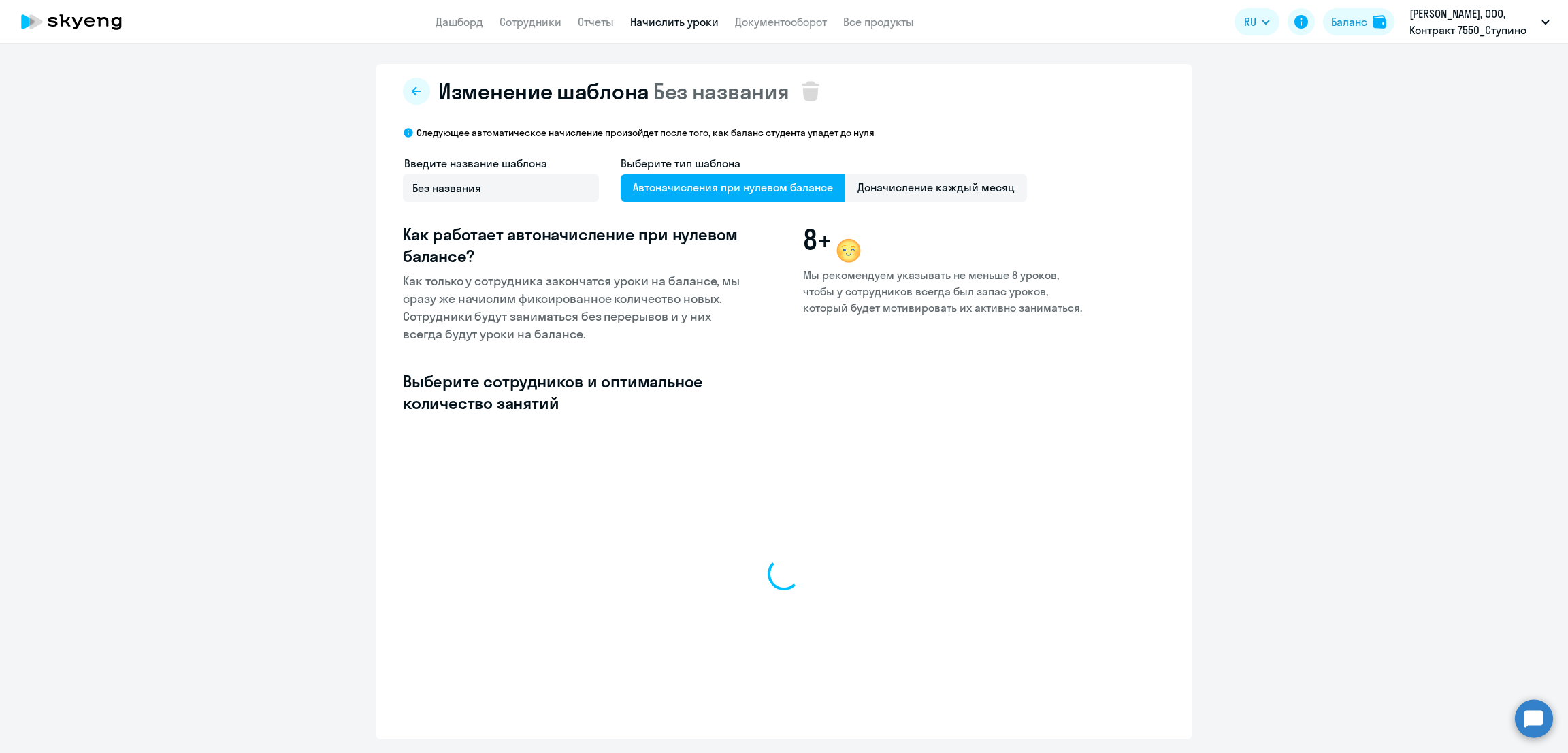
select select "10"
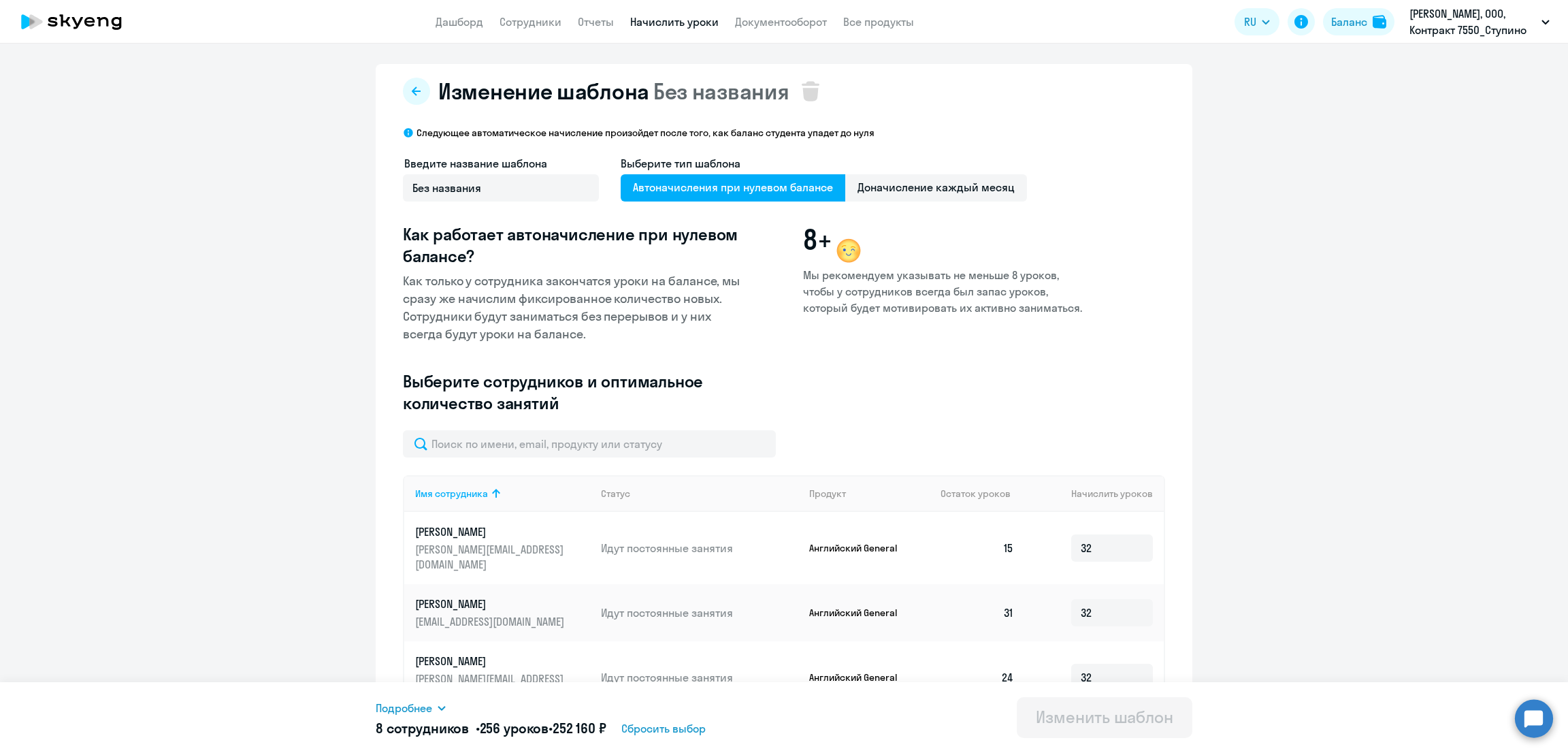
drag, startPoint x: 528, startPoint y: 16, endPoint x: 564, endPoint y: 38, distance: 42.2
click at [528, 17] on link "Сотрудники" at bounding box center [530, 22] width 62 height 14
select select "30"
